Goal: Communication & Community: Connect with others

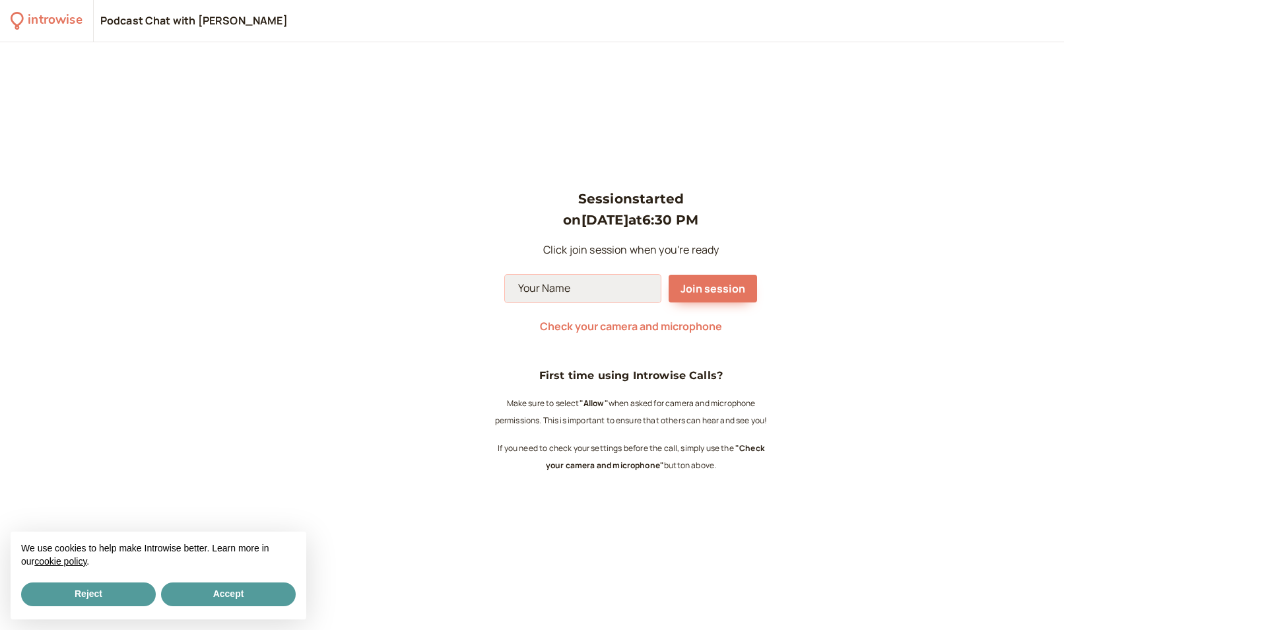
click at [574, 295] on input at bounding box center [583, 289] width 156 height 28
type input "[PERSON_NAME]"
click at [712, 284] on span "Join session" at bounding box center [712, 288] width 65 height 15
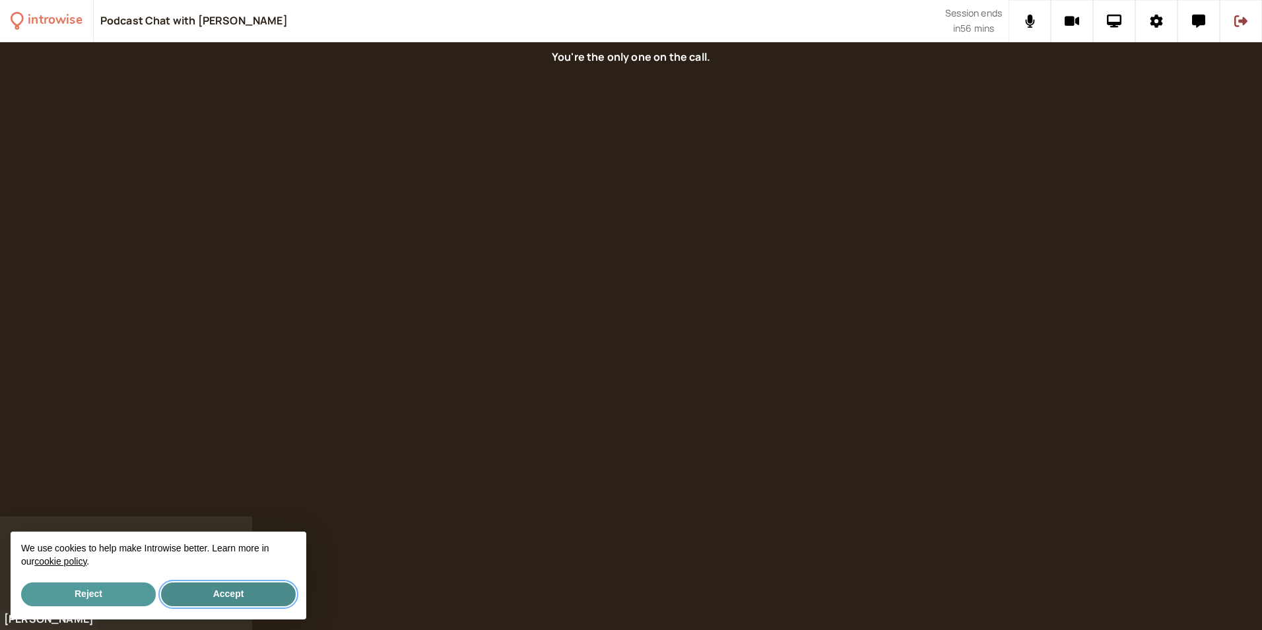
click at [233, 595] on button "Accept" at bounding box center [228, 594] width 135 height 24
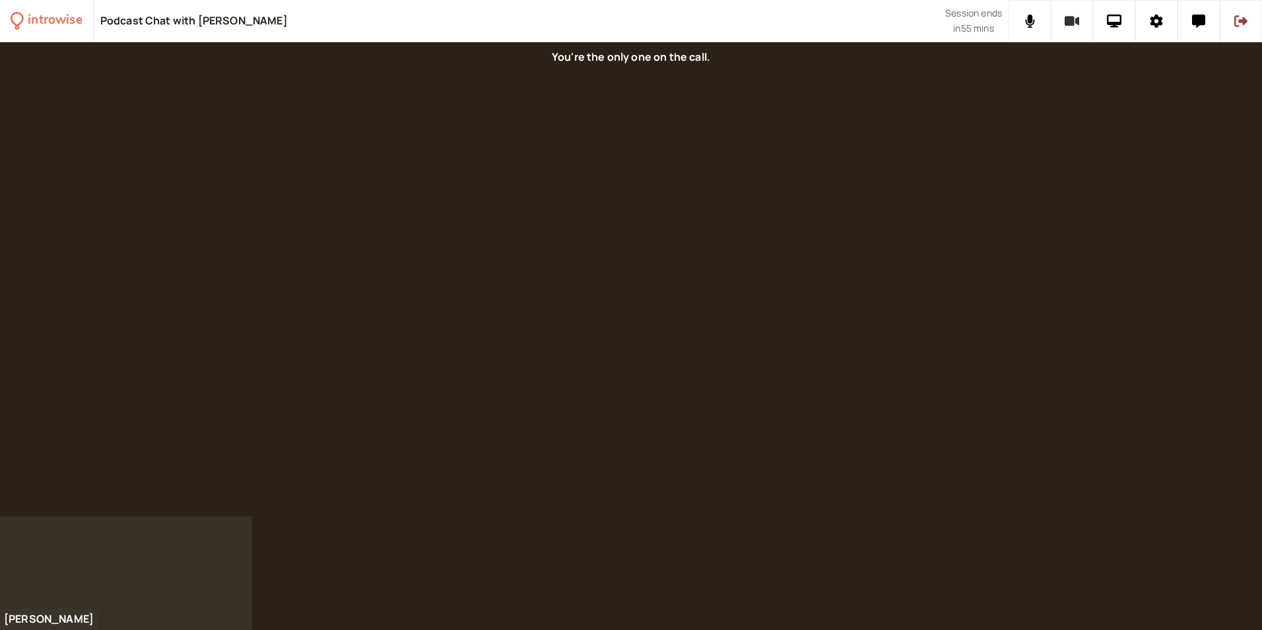
click at [1072, 22] on icon at bounding box center [1072, 21] width 15 height 10
click at [1089, 20] on button at bounding box center [1072, 21] width 42 height 42
click at [1151, 25] on icon at bounding box center [1156, 21] width 13 height 13
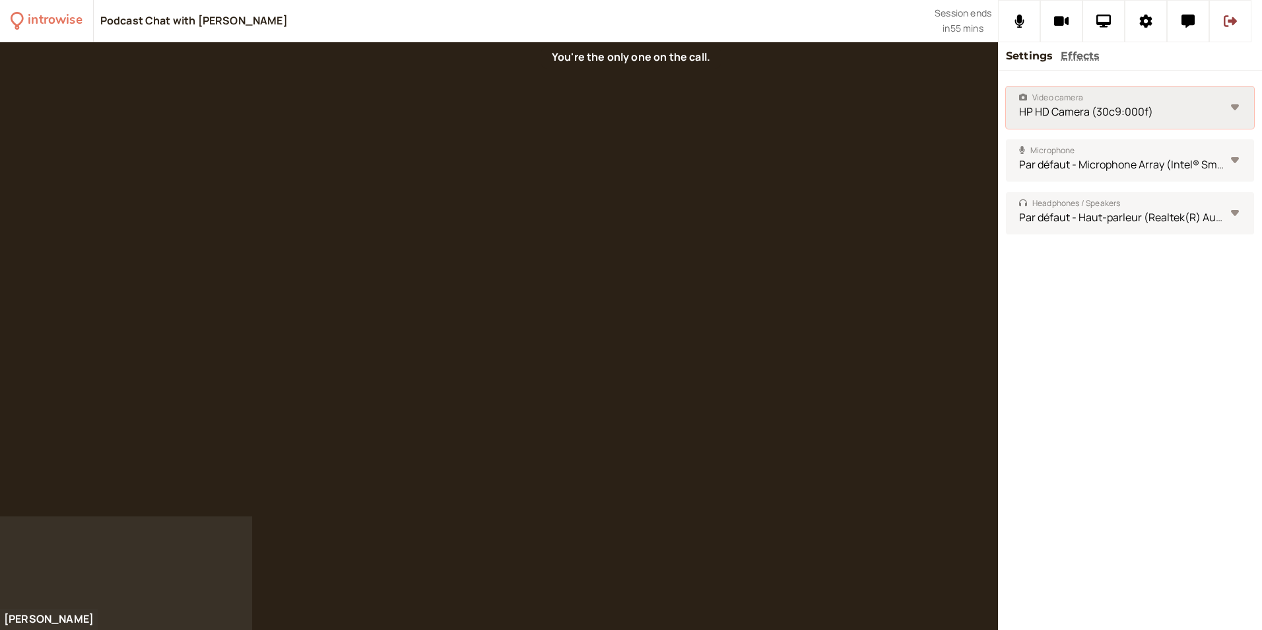
click at [1234, 107] on select "HP HD Camera (30c9:000f)" at bounding box center [1130, 107] width 248 height 42
click at [723, 347] on div at bounding box center [499, 279] width 998 height 474
